Goal: Transaction & Acquisition: Purchase product/service

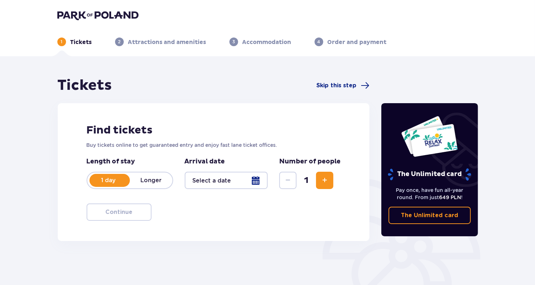
click at [210, 180] on div at bounding box center [226, 180] width 83 height 17
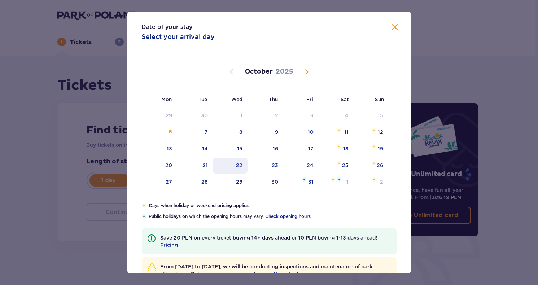
click at [230, 163] on div "22" at bounding box center [230, 166] width 35 height 16
type input "[DATE]"
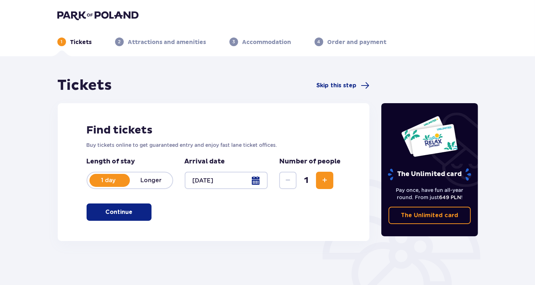
click at [219, 184] on div at bounding box center [226, 180] width 83 height 17
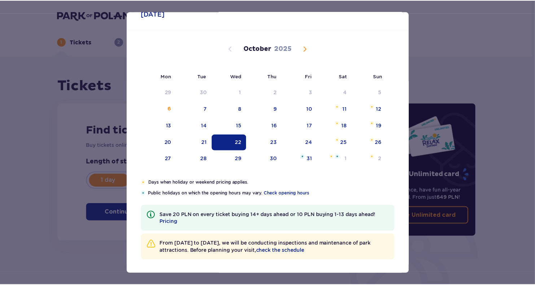
scroll to position [24, 0]
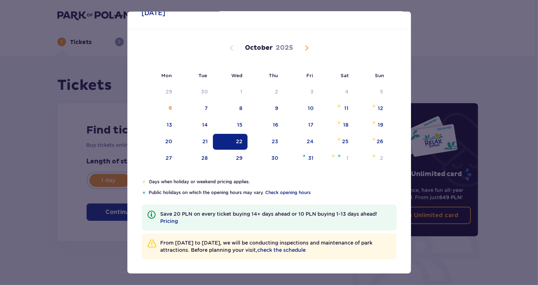
click at [466, 81] on div "Date of your stay [DATE] Mon Tue Wed Thu Fri Sat Sun [DATE] 1 2 3 4 5 6 7 8 9 1…" at bounding box center [269, 142] width 538 height 285
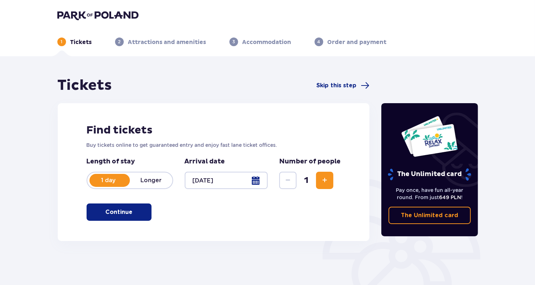
click at [138, 212] on span "button" at bounding box center [134, 212] width 9 height 9
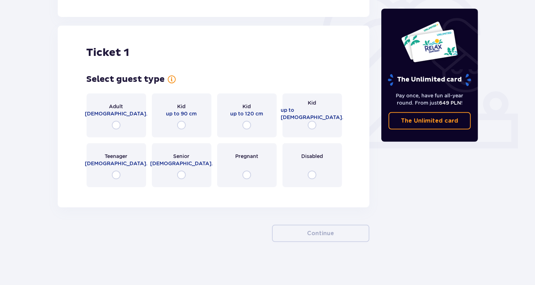
scroll to position [224, 0]
click at [115, 160] on span "[DEMOGRAPHIC_DATA]." at bounding box center [116, 163] width 63 height 7
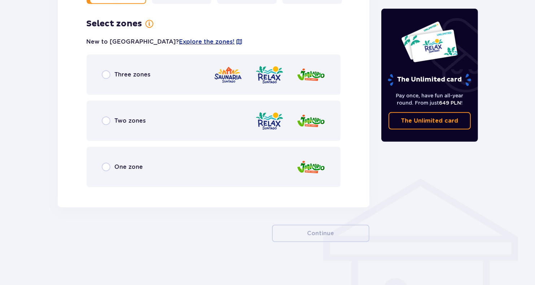
scroll to position [408, 0]
click at [254, 69] on div at bounding box center [270, 74] width 112 height 21
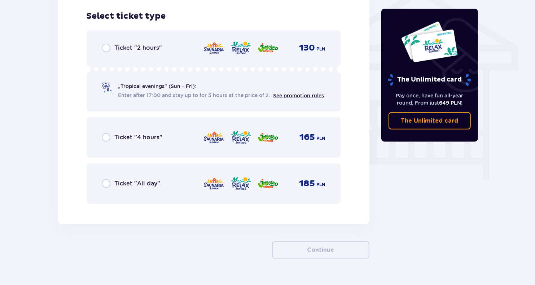
scroll to position [601, 0]
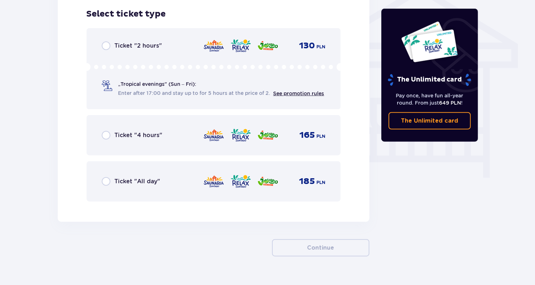
click at [190, 176] on div "Ticket "All day" 185 PLN" at bounding box center [214, 181] width 224 height 15
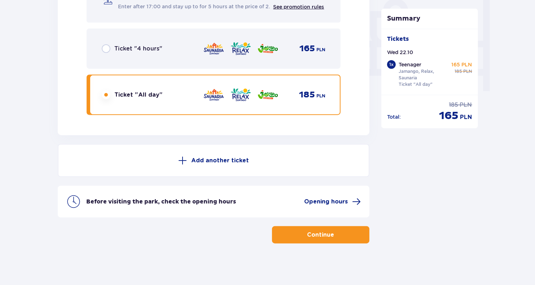
scroll to position [689, 0]
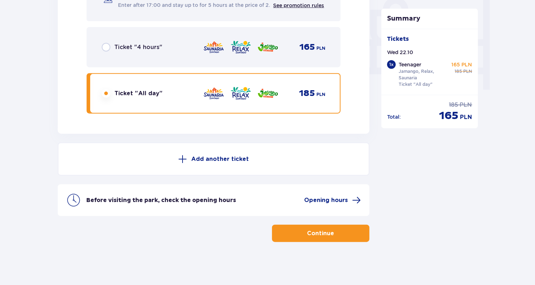
click at [339, 234] on span "button" at bounding box center [336, 233] width 9 height 9
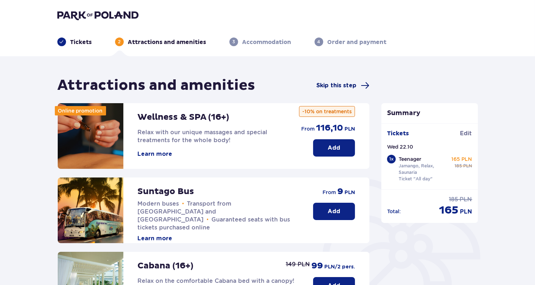
click at [337, 84] on span "Skip this step" at bounding box center [337, 86] width 40 height 8
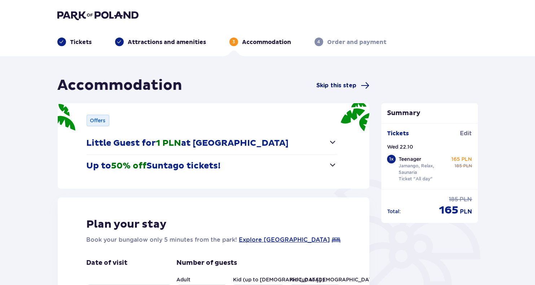
click at [342, 87] on span "Skip this step" at bounding box center [337, 86] width 40 height 8
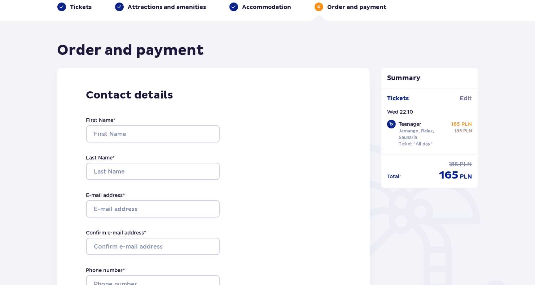
scroll to position [36, 0]
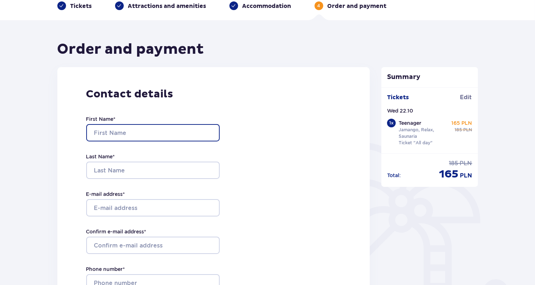
click at [171, 129] on input "First Name *" at bounding box center [153, 132] width 134 height 17
type input "a"
type input "Arturs"
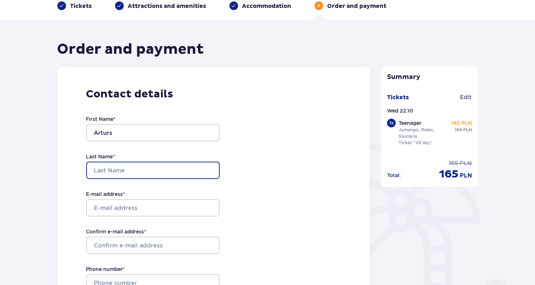
click at [138, 172] on input "Last Name *" at bounding box center [153, 170] width 134 height 17
type input "[PERSON_NAME]"
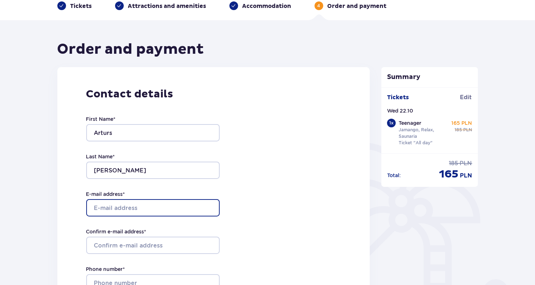
click at [140, 203] on input "E-mail address *" at bounding box center [153, 207] width 134 height 17
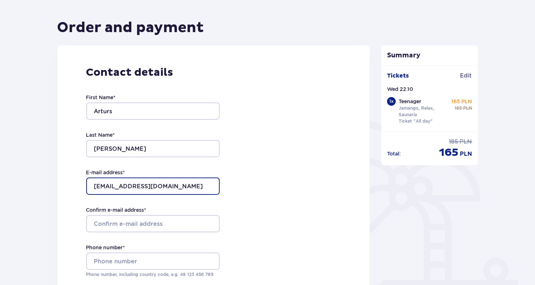
scroll to position [108, 0]
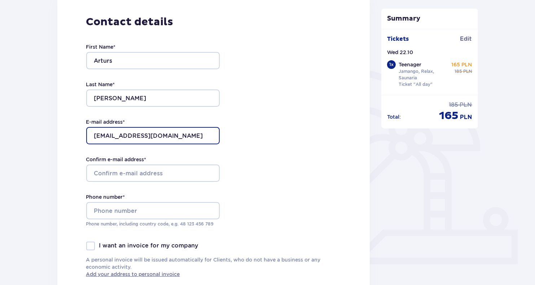
type input "[EMAIL_ADDRESS][DOMAIN_NAME]"
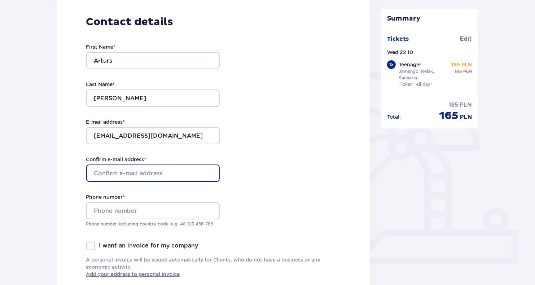
click at [158, 172] on input "Confirm e-mail address *" at bounding box center [153, 173] width 134 height 17
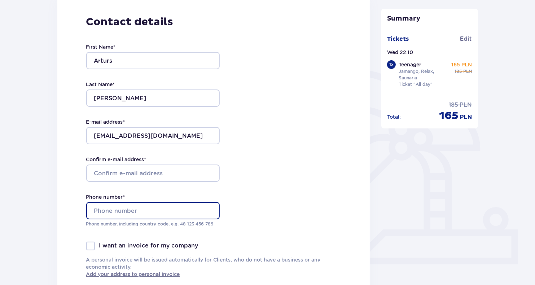
click at [157, 212] on input "Phone number *" at bounding box center [153, 210] width 134 height 17
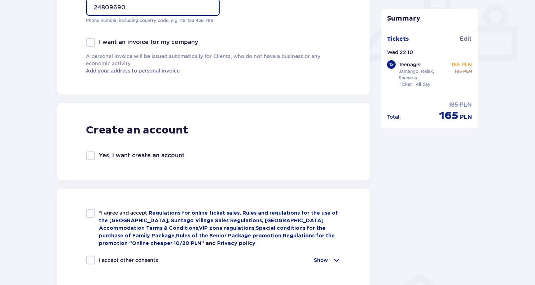
scroll to position [325, 0]
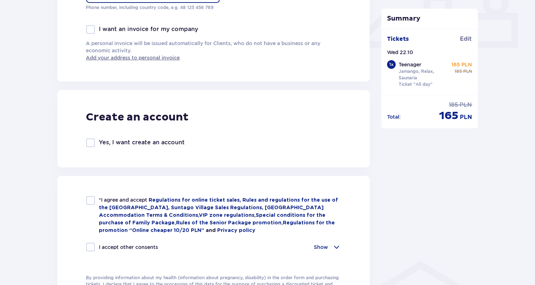
type input "24809690"
click at [88, 200] on div at bounding box center [90, 200] width 9 height 9
checkbox input "true"
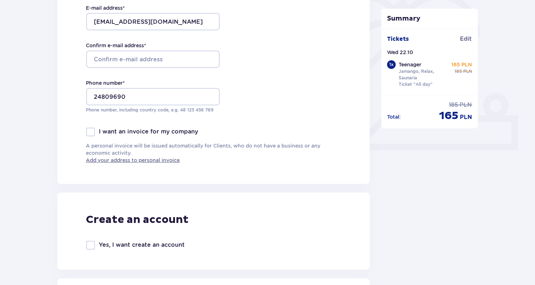
scroll to position [253, 0]
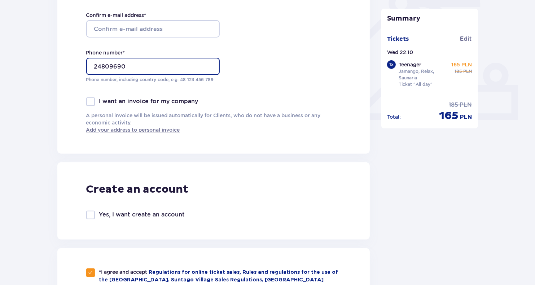
click at [93, 66] on input "24809690" at bounding box center [153, 66] width 134 height 17
click at [176, 66] on input "[PHONE_NUMBER]" at bounding box center [153, 66] width 134 height 17
click at [117, 66] on input "[PHONE_NUMBER]" at bounding box center [153, 66] width 134 height 17
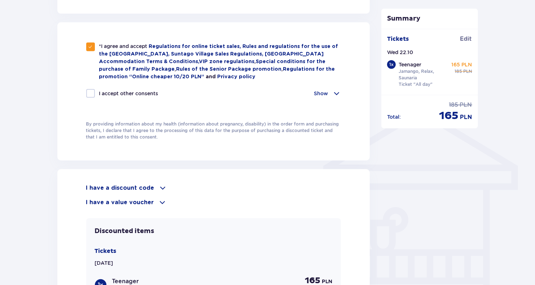
scroll to position [505, 0]
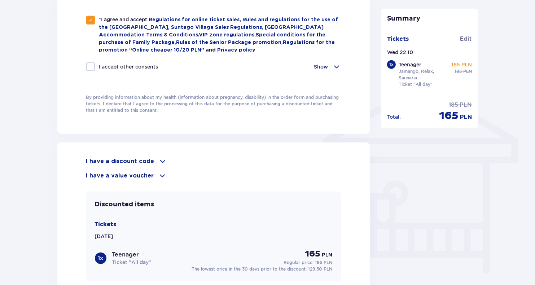
type input "[PHONE_NUMBER]"
click at [144, 161] on p "I have a discount code" at bounding box center [120, 161] width 68 height 8
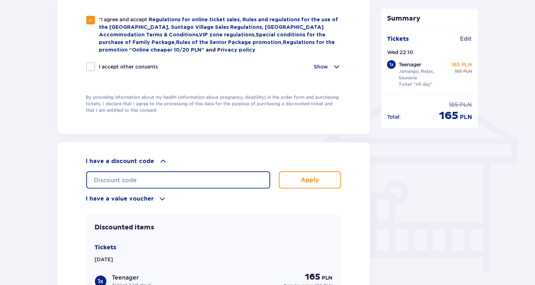
click at [144, 180] on input "text" at bounding box center [178, 179] width 184 height 17
type input "S"
type input "student30"
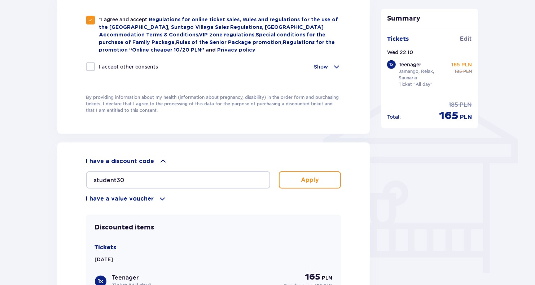
click at [317, 183] on button "Apply" at bounding box center [310, 179] width 62 height 17
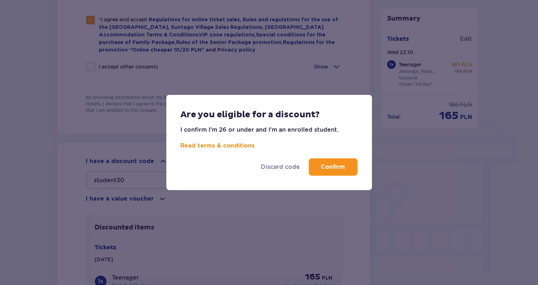
click at [343, 168] on p "Confirm" at bounding box center [333, 167] width 24 height 8
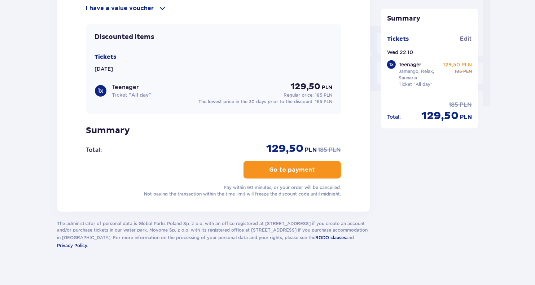
scroll to position [676, 0]
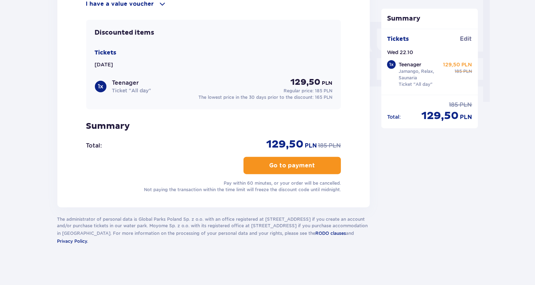
click at [305, 162] on p "Go to payment" at bounding box center [293, 166] width 46 height 8
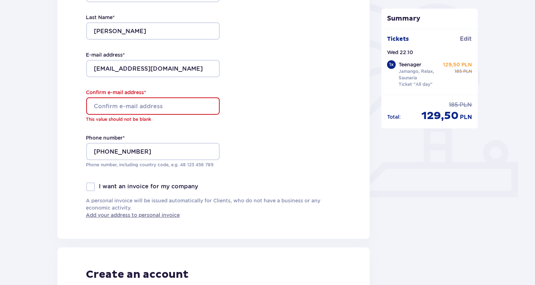
scroll to position [165, 0]
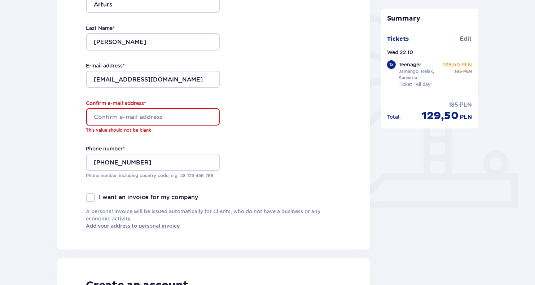
click at [182, 118] on input "Confirm e-mail address *" at bounding box center [153, 116] width 134 height 17
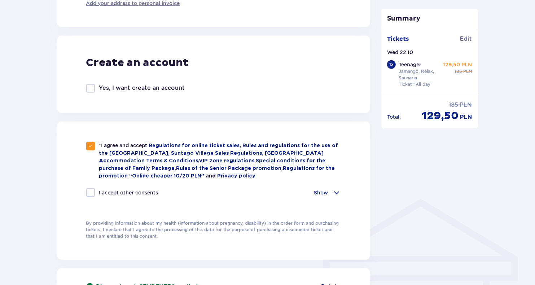
scroll to position [381, 0]
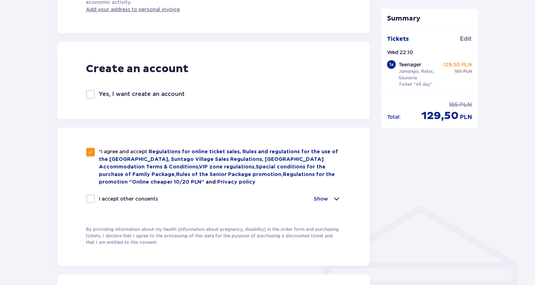
type input "[EMAIL_ADDRESS][DOMAIN_NAME]"
click at [86, 197] on div at bounding box center [90, 199] width 9 height 9
checkbox input "true"
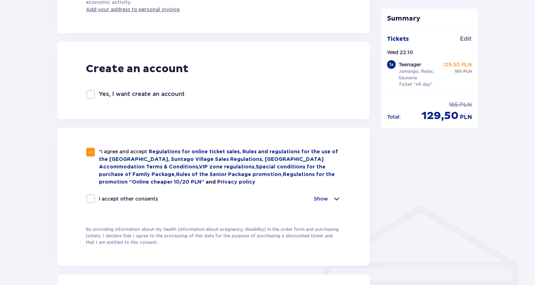
checkbox input "true"
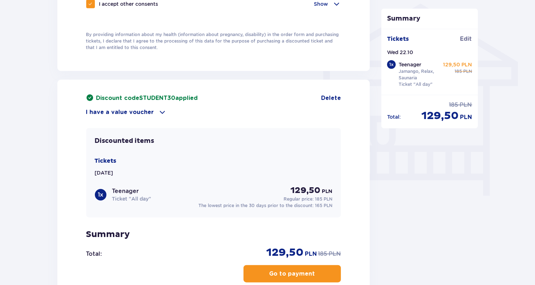
scroll to position [598, 0]
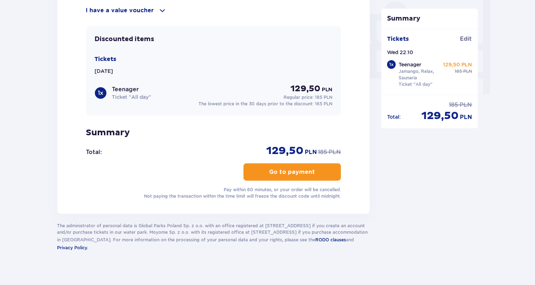
click at [280, 168] on p "Go to payment" at bounding box center [293, 172] width 46 height 8
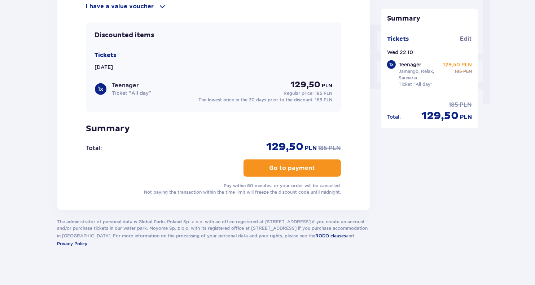
scroll to position [676, 0]
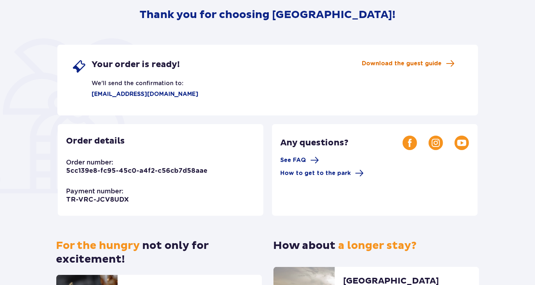
scroll to position [15, 0]
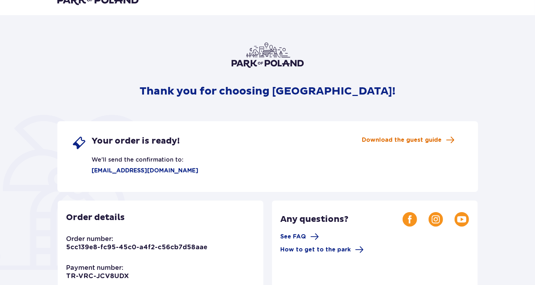
click at [404, 144] on span "Download the guest guide" at bounding box center [402, 140] width 80 height 8
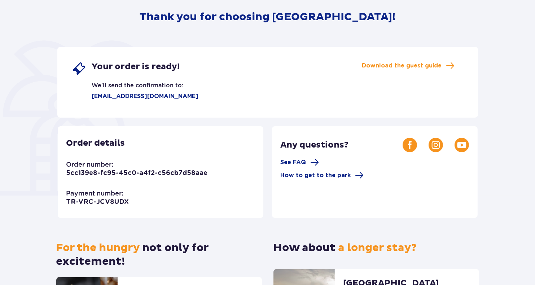
scroll to position [87, 0]
